Goal: Information Seeking & Learning: Find specific fact

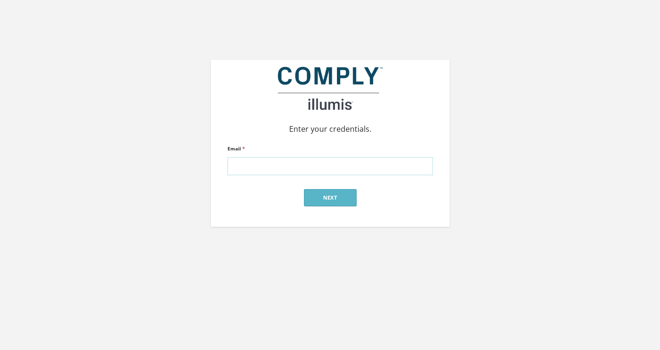
type input "alex@silverstreetstrategies.com"
click input "submit" at bounding box center [0, 0] width 0 height 0
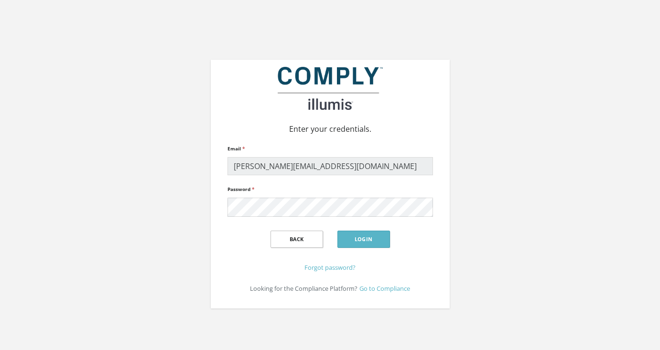
click input "submit" at bounding box center [0, 0] width 0 height 0
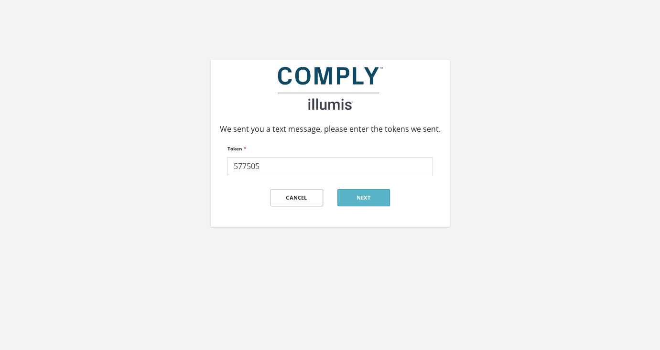
type input "577505"
click input "submit" at bounding box center [0, 0] width 0 height 0
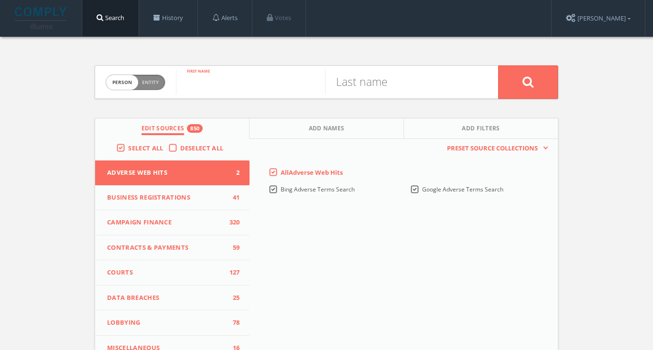
click at [311, 81] on input "text" at bounding box center [250, 82] width 149 height 25
type input "[PERSON_NAME]"
click at [527, 82] on button at bounding box center [528, 81] width 60 height 33
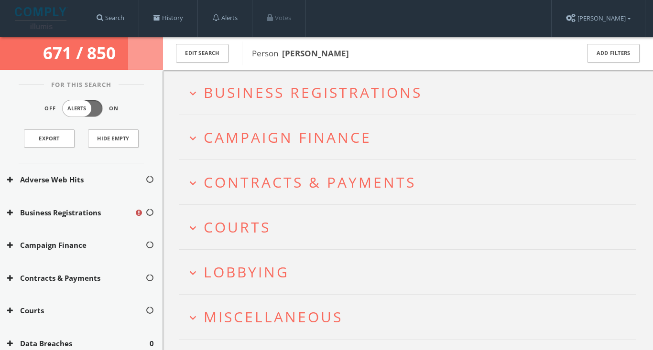
click at [280, 234] on button "expand_more Courts" at bounding box center [411, 227] width 450 height 16
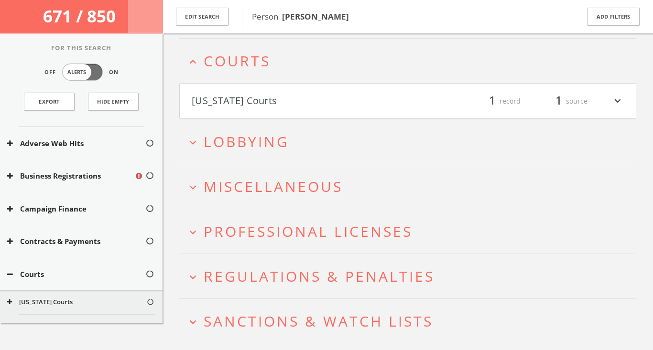
click at [328, 98] on button "[US_STATE] Courts" at bounding box center [300, 101] width 216 height 16
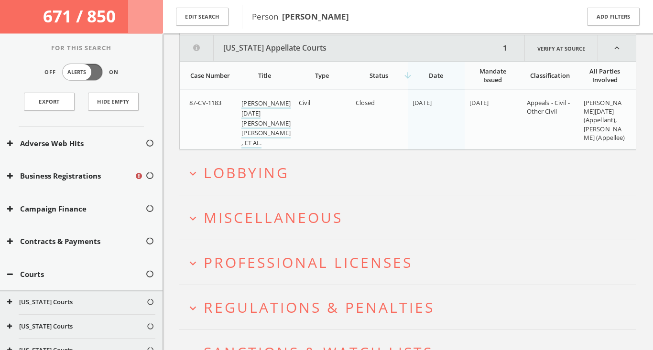
scroll to position [256, 0]
click at [301, 324] on h2 "expand_more Regulations & Penalties" at bounding box center [407, 306] width 457 height 44
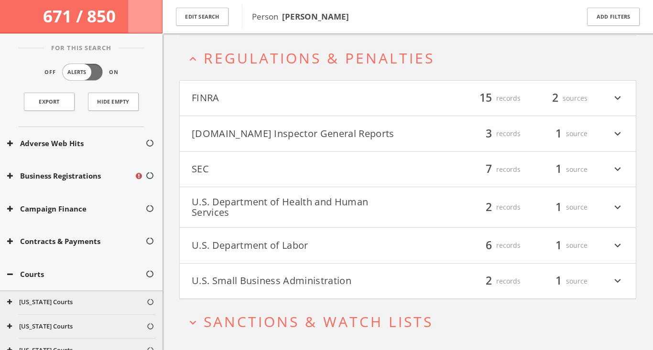
scroll to position [506, 0]
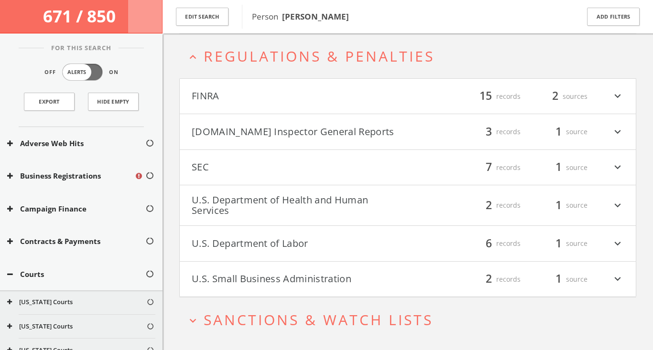
click at [322, 239] on button "U.S. Department of Labor" at bounding box center [300, 244] width 216 height 16
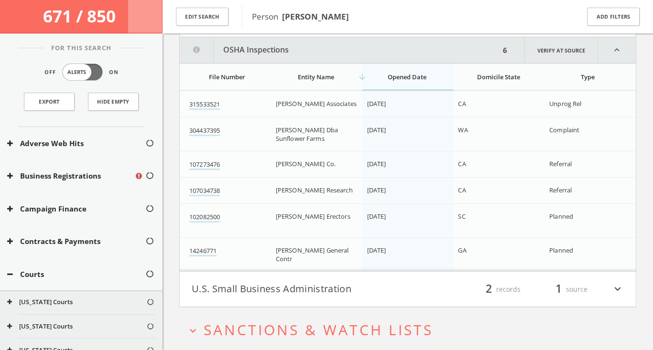
scroll to position [734, 0]
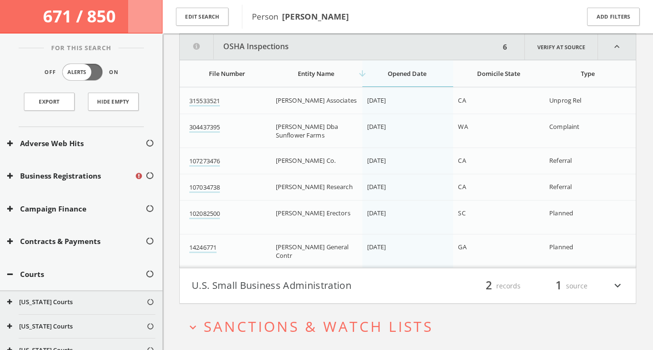
click at [321, 282] on button "U.S. Small Business Administration" at bounding box center [300, 286] width 216 height 16
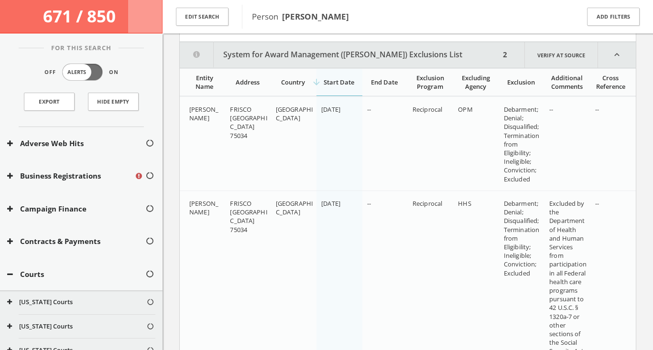
scroll to position [1004, 0]
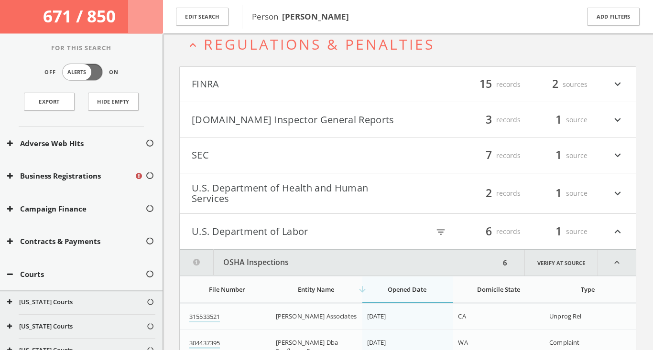
click at [320, 195] on button "U.S. Department of Health and Human Services" at bounding box center [300, 193] width 216 height 21
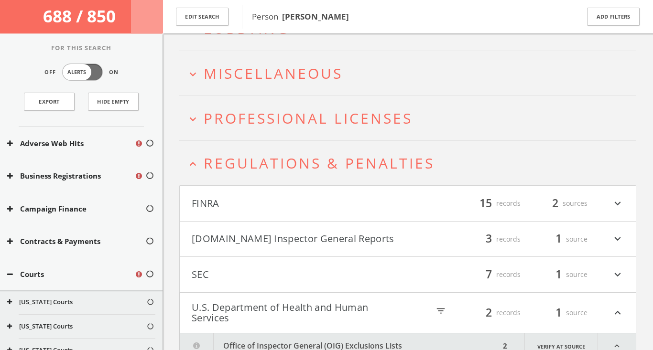
scroll to position [474, 0]
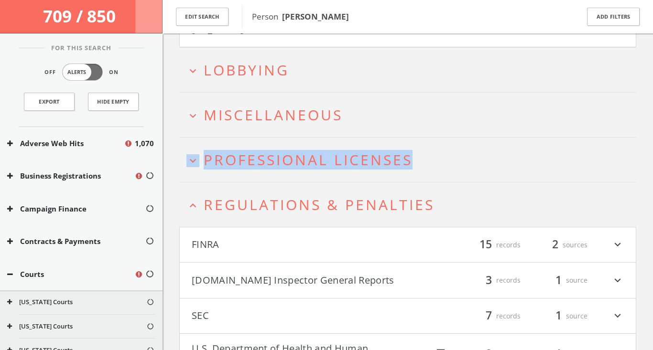
click at [317, 155] on span "Professional Licenses" at bounding box center [308, 160] width 209 height 20
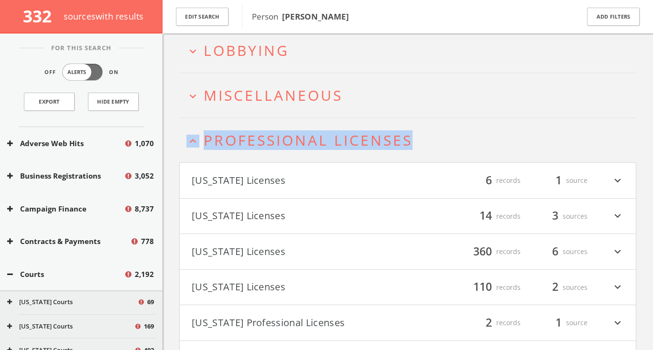
scroll to position [1343, 0]
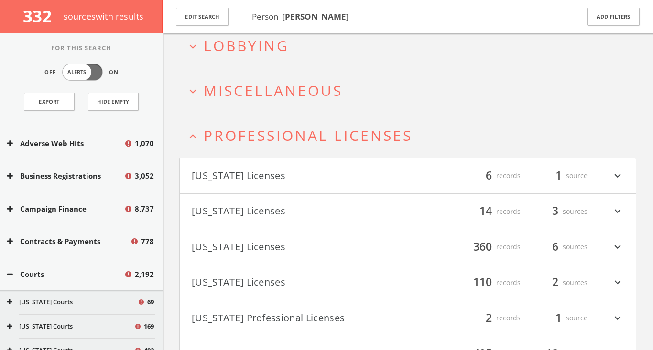
click at [417, 250] on div "filter_list 360 records 6 sources expand_more" at bounding box center [515, 247] width 216 height 16
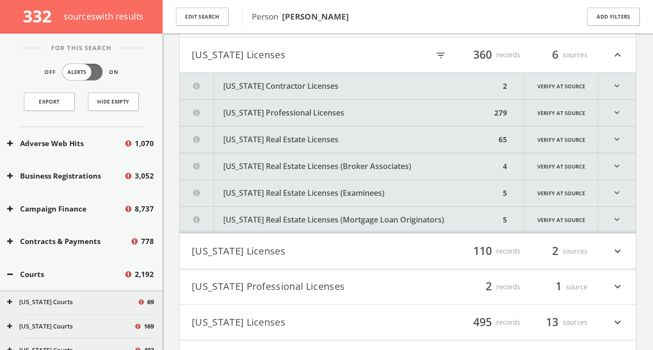
scroll to position [1539, 0]
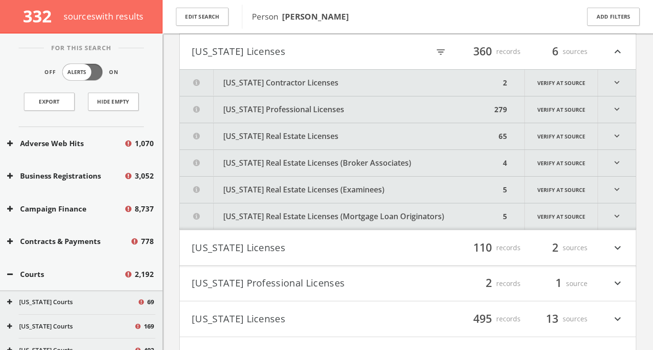
click at [371, 132] on button "[US_STATE] Real Estate Licenses" at bounding box center [338, 136] width 316 height 26
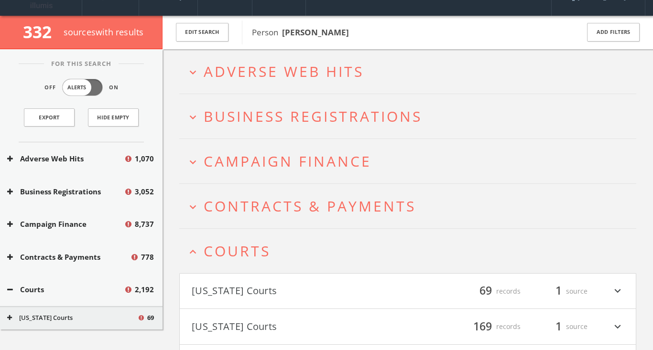
scroll to position [0, 0]
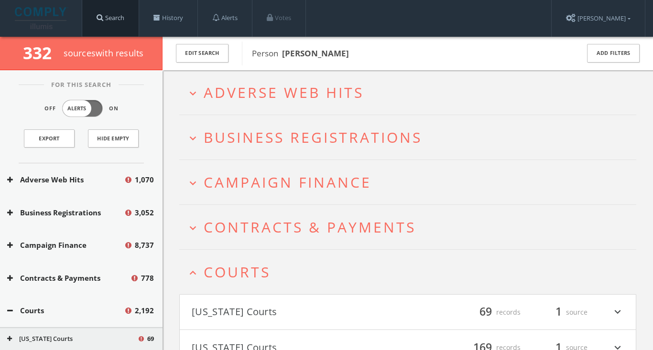
click at [124, 20] on link "Search" at bounding box center [110, 18] width 56 height 36
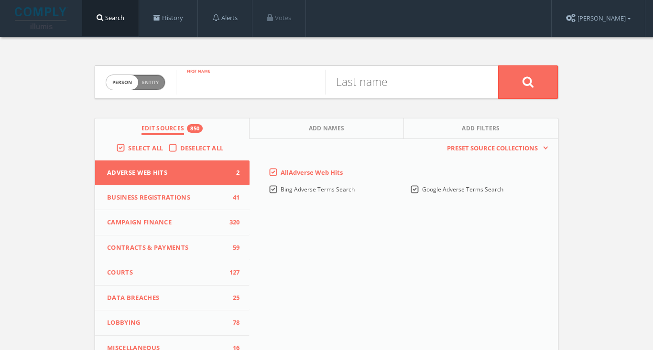
click at [209, 78] on input "text" at bounding box center [250, 82] width 149 height 25
paste input "Nii-Moi Addo"
drag, startPoint x: 229, startPoint y: 86, endPoint x: 283, endPoint y: 86, distance: 53.5
click at [283, 86] on input "Nii-Moi Addo" at bounding box center [250, 82] width 149 height 25
type input "Nii-Moi"
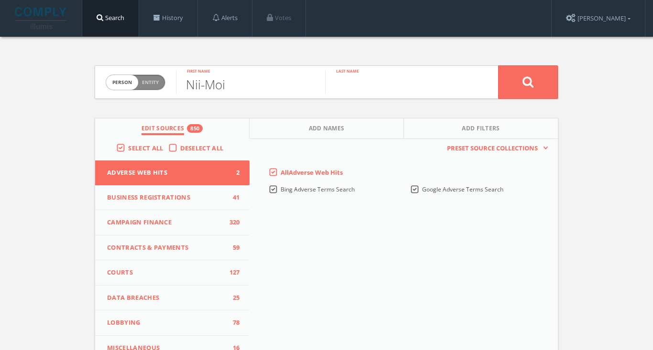
click at [402, 80] on input "text" at bounding box center [399, 82] width 149 height 25
paste input "Addo"
type input "Addo"
click at [527, 82] on button at bounding box center [528, 81] width 60 height 33
